Goal: Unclear

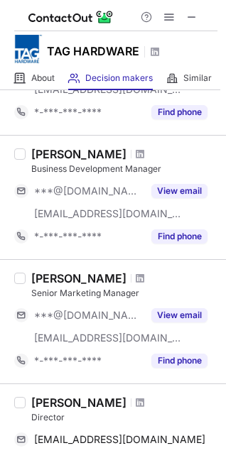
scroll to position [114, 0]
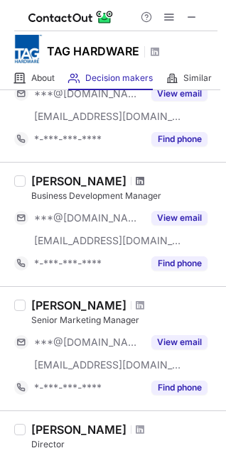
click at [136, 182] on span at bounding box center [140, 180] width 9 height 11
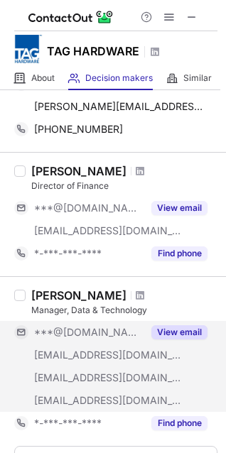
scroll to position [568, 0]
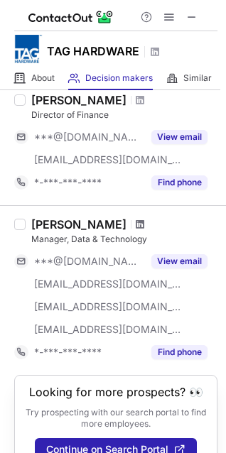
click at [136, 228] on span at bounding box center [140, 224] width 9 height 11
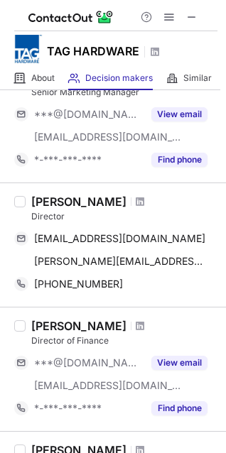
scroll to position [327, 0]
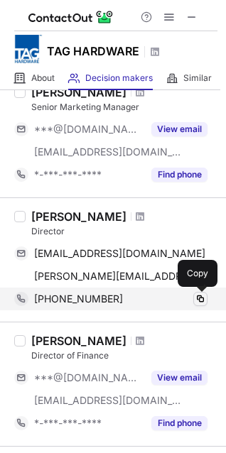
click at [198, 298] on span at bounding box center [200, 298] width 11 height 11
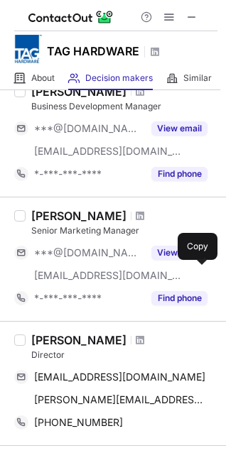
scroll to position [185, 0]
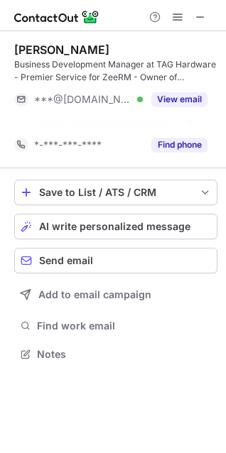
scroll to position [322, 226]
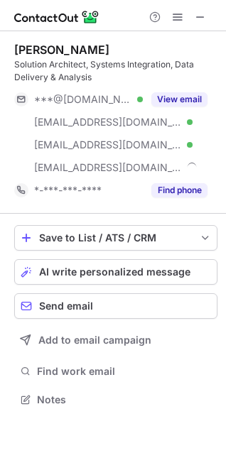
scroll to position [390, 226]
